Goal: Information Seeking & Learning: Check status

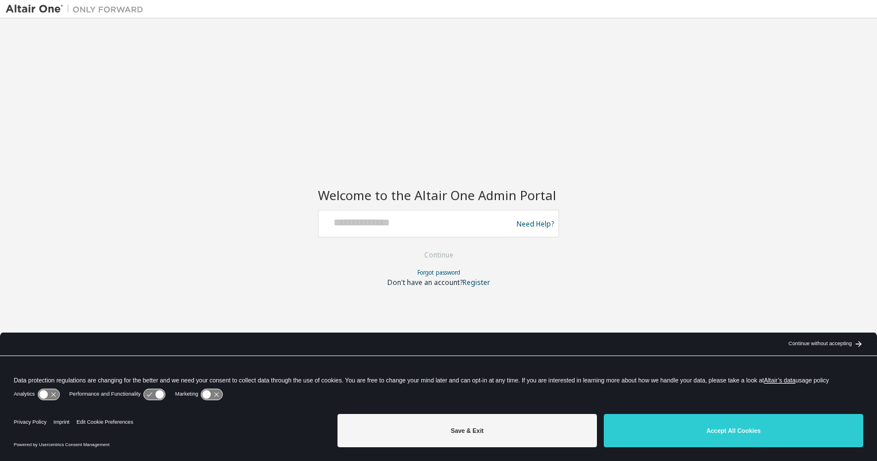
click at [477, 234] on div at bounding box center [417, 224] width 188 height 22
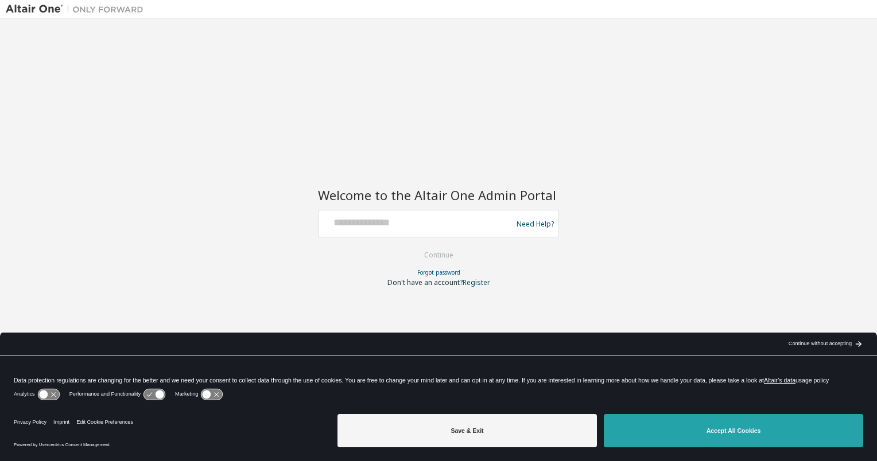
drag, startPoint x: 663, startPoint y: 424, endPoint x: 601, endPoint y: 417, distance: 62.9
click at [663, 422] on button "Accept All Cookies" at bounding box center [733, 430] width 259 height 33
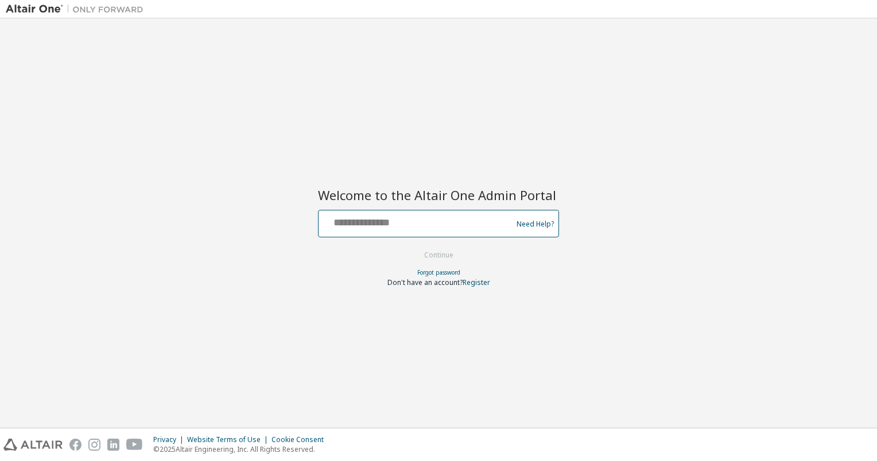
click at [444, 216] on input "text" at bounding box center [417, 221] width 188 height 17
type input "**********"
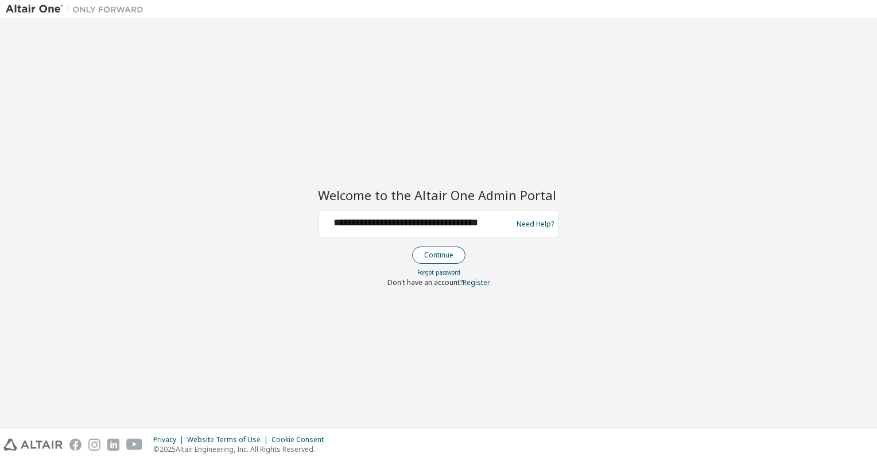
click at [457, 250] on button "Continue" at bounding box center [438, 255] width 53 height 17
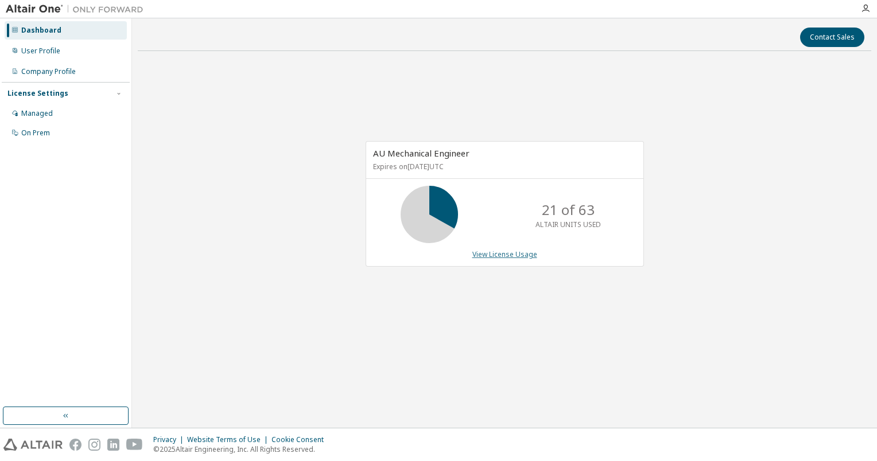
click at [500, 258] on link "View License Usage" at bounding box center [504, 255] width 65 height 10
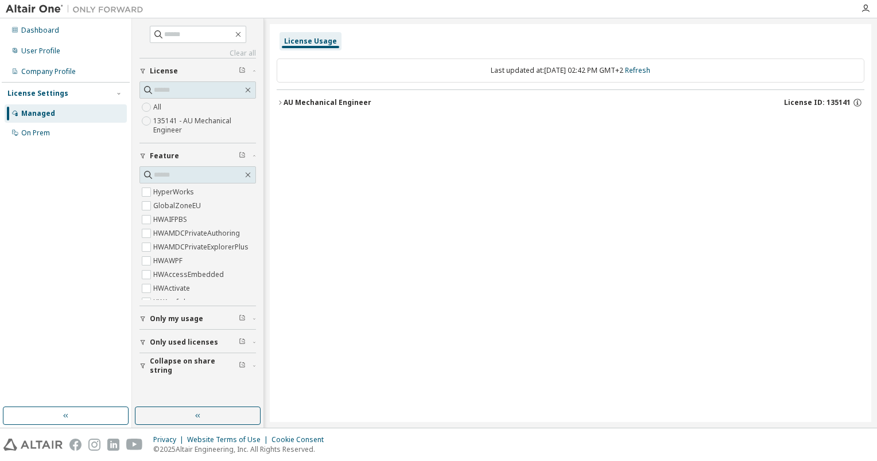
click at [296, 104] on div "AU Mechanical Engineer" at bounding box center [327, 102] width 88 height 9
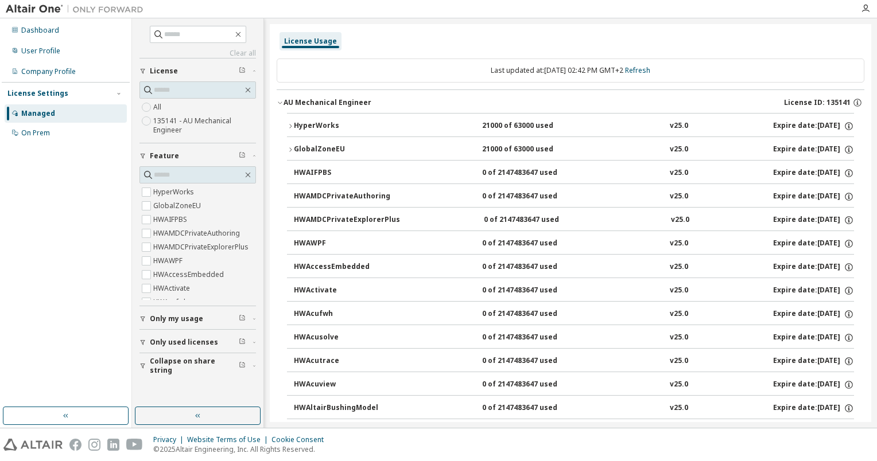
click at [289, 122] on button "HyperWorks 21000 of 63000 used v25.0 Expire date: 2025-12-15" at bounding box center [570, 126] width 567 height 25
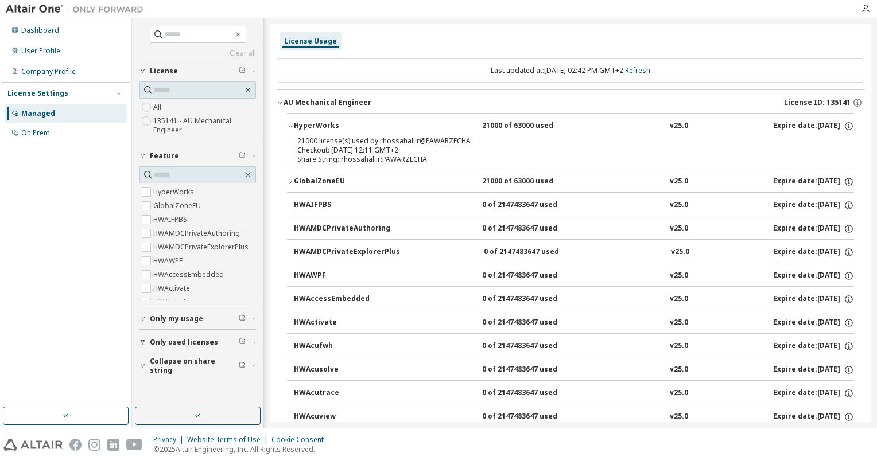
click at [53, 16] on div at bounding box center [74, 9] width 149 height 18
click at [50, 28] on div "Dashboard" at bounding box center [40, 30] width 38 height 9
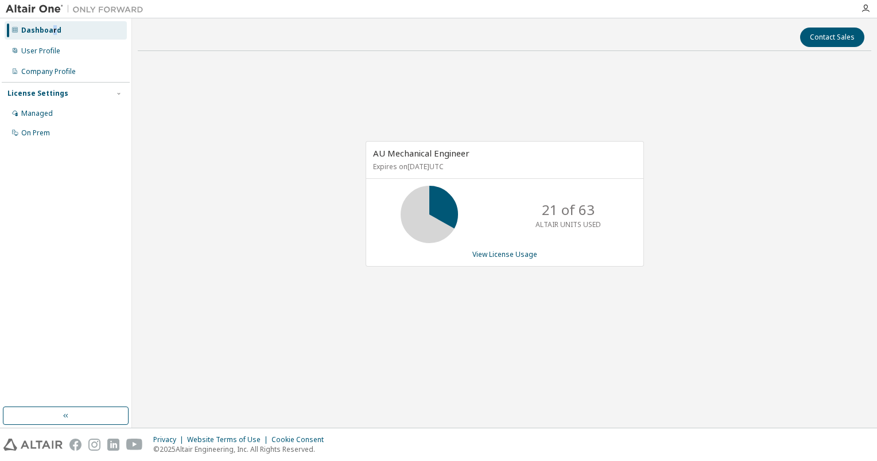
drag, startPoint x: 293, startPoint y: 257, endPoint x: 252, endPoint y: 213, distance: 59.7
click at [285, 247] on div "AU Mechanical Engineer Expires on [DATE] UTC 21 of 63 ALTAIR UNITS USED View Li…" at bounding box center [504, 210] width 733 height 300
click at [717, 244] on div "AU Mechanical Engineer Expires on December 15, 2025 UTC 21 of 63 ALTAIR UNITS U…" at bounding box center [504, 210] width 733 height 300
click at [702, 254] on div "AU Mechanical Engineer Expires on December 15, 2025 UTC 21 of 63 ALTAIR UNITS U…" at bounding box center [504, 210] width 733 height 300
click at [711, 273] on div "AU Mechanical Engineer Expires on [DATE] UTC 21 of 63 ALTAIR UNITS USED View Li…" at bounding box center [504, 210] width 733 height 300
